Goal: Find specific page/section: Find specific page/section

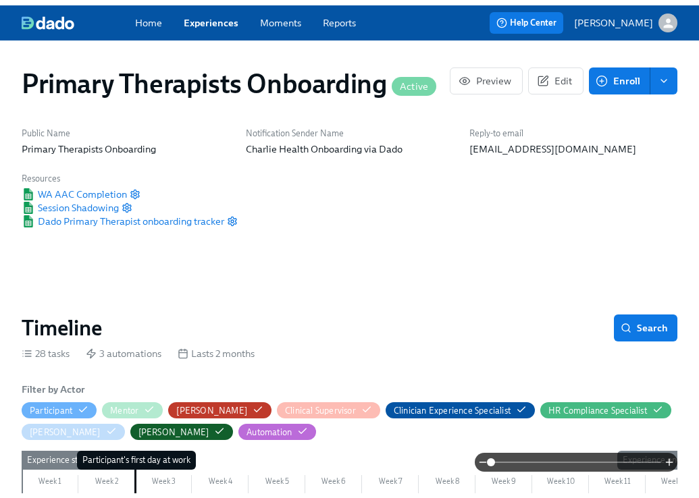
scroll to position [0, 9730]
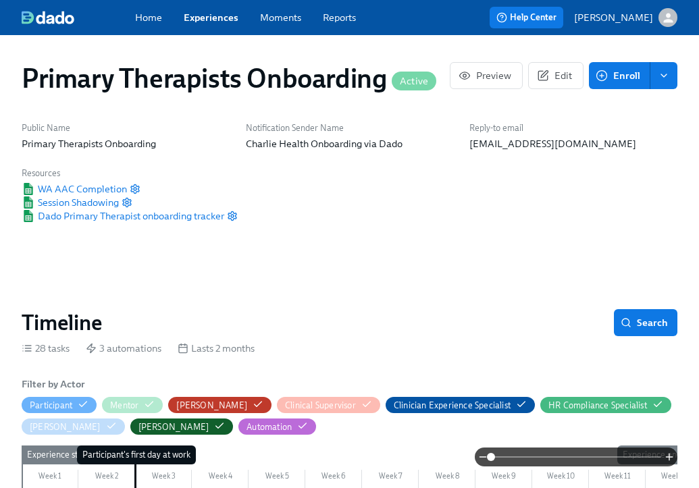
click at [191, 15] on link "Experiences" at bounding box center [211, 18] width 55 height 14
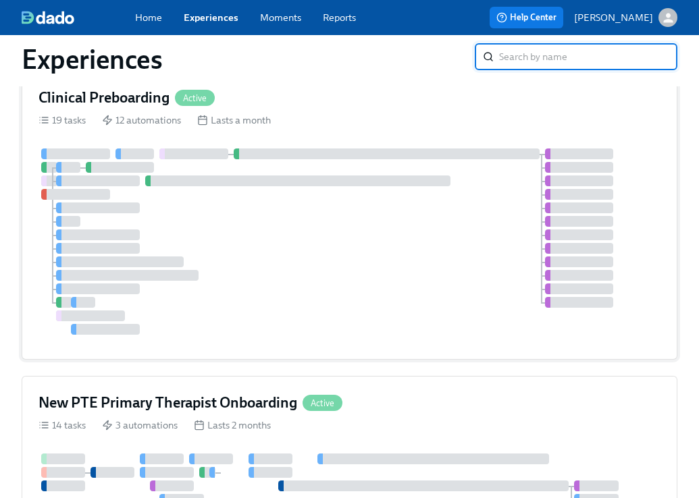
scroll to position [235, 0]
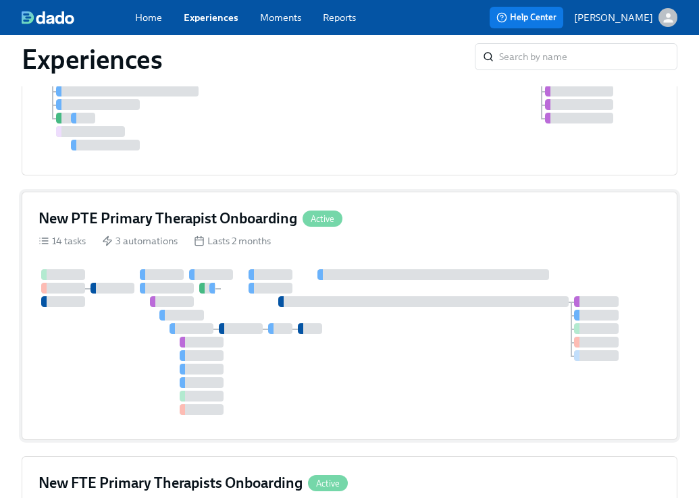
click at [409, 217] on div "New PTE Primary Therapist Onboarding Active" at bounding box center [349, 219] width 622 height 20
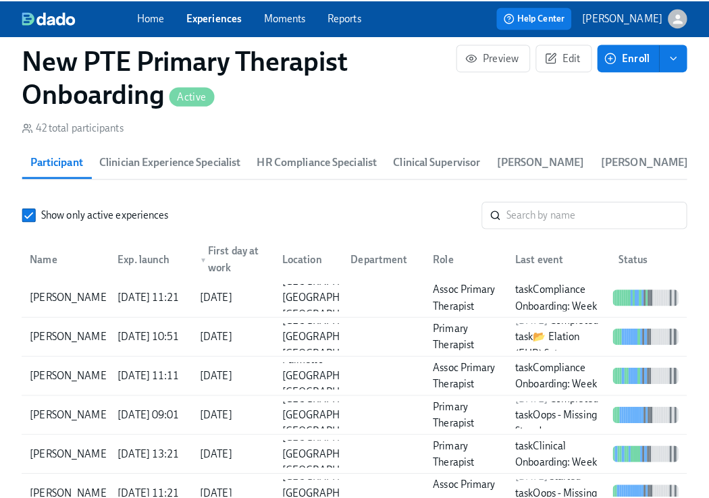
scroll to position [1291, 0]
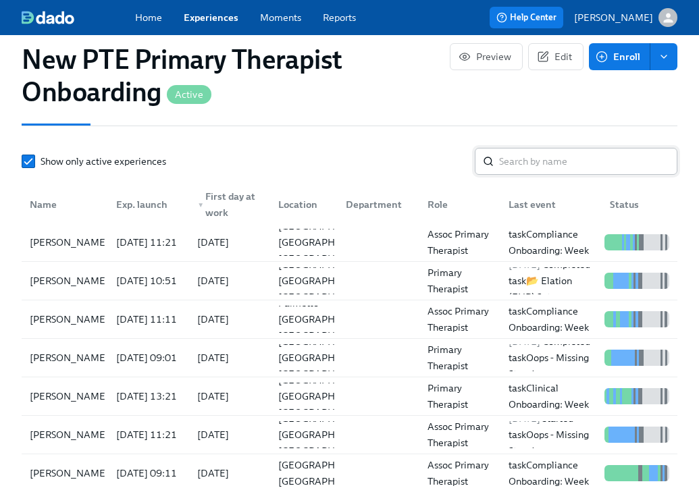
click at [582, 175] on input "search" at bounding box center [588, 161] width 178 height 27
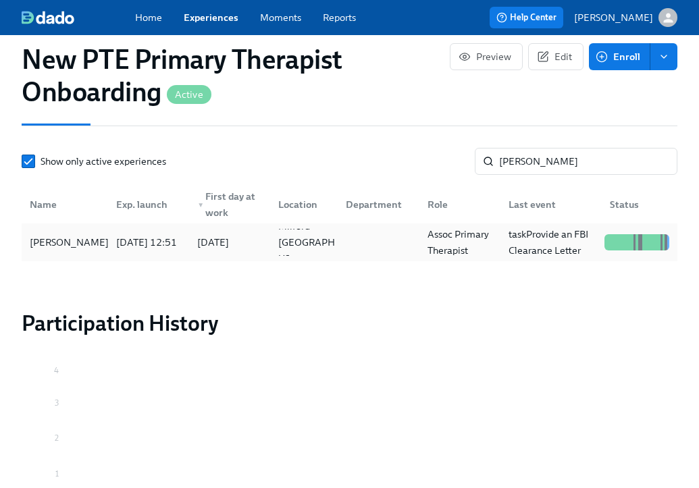
click at [85, 240] on div "[PERSON_NAME]" at bounding box center [64, 242] width 81 height 27
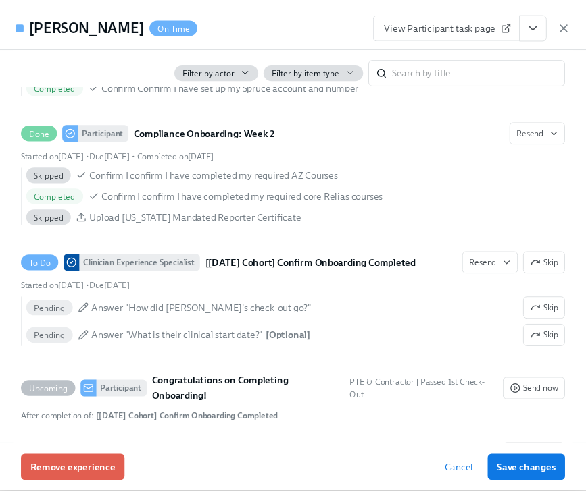
scroll to position [2841, 0]
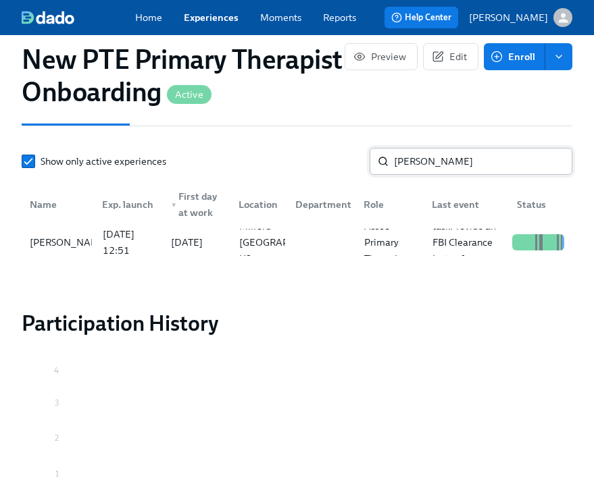
click at [484, 167] on input "[PERSON_NAME]" at bounding box center [483, 161] width 178 height 27
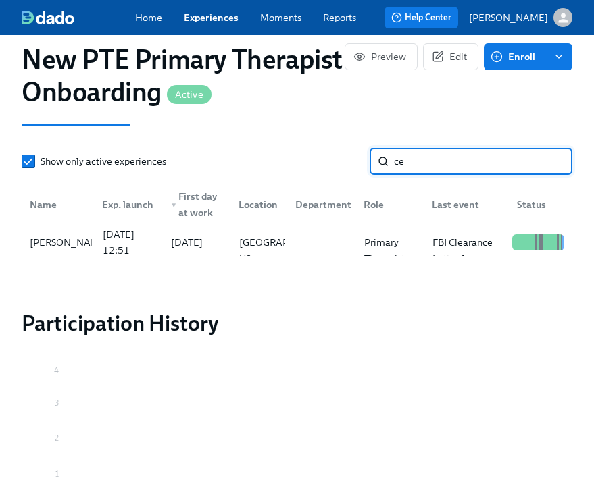
type input "c"
click at [58, 242] on div "[PERSON_NAME]" at bounding box center [69, 242] width 90 height 16
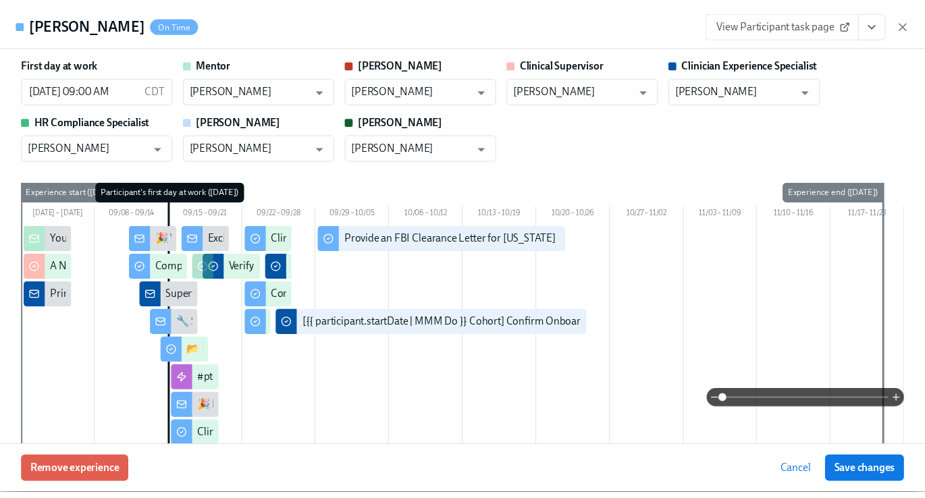
scroll to position [0, 9977]
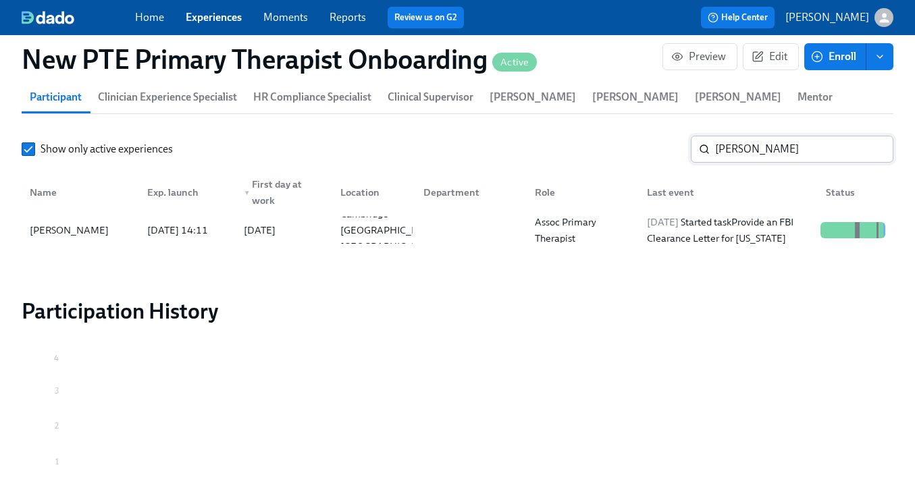
click at [698, 159] on input "[PERSON_NAME]" at bounding box center [804, 149] width 178 height 27
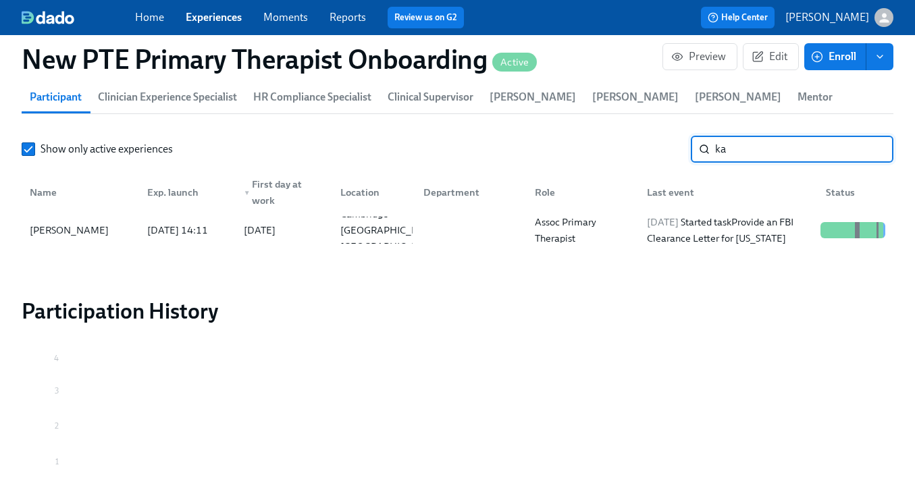
type input "k"
type input "ashton"
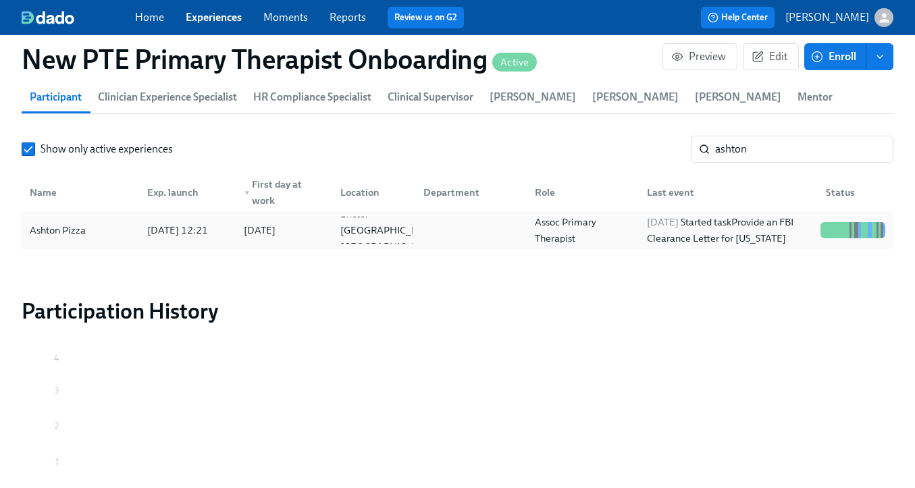
click at [129, 244] on div "Ashton Pizza [DATE] 12:21 2025/09/15 [GEOGRAPHIC_DATA] [GEOGRAPHIC_DATA] [GEOGR…" at bounding box center [458, 230] width 872 height 38
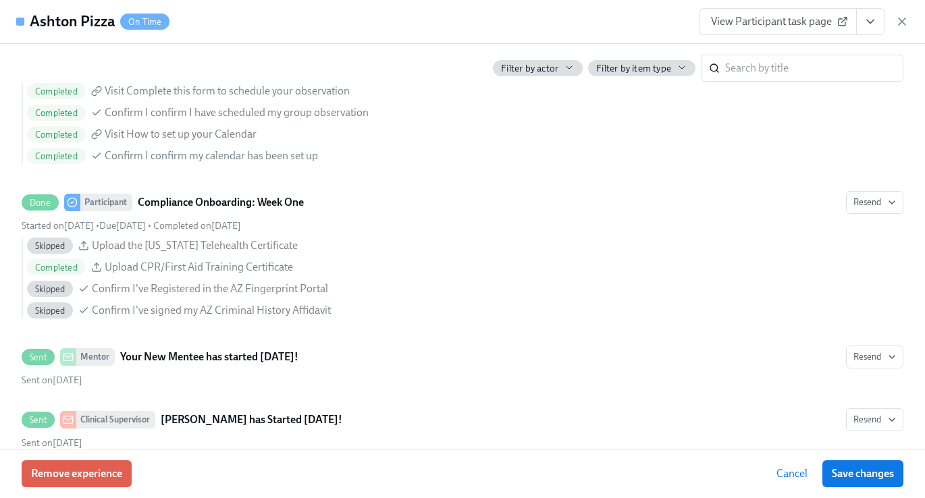
scroll to position [1592, 0]
